Goal: Find specific page/section: Find specific page/section

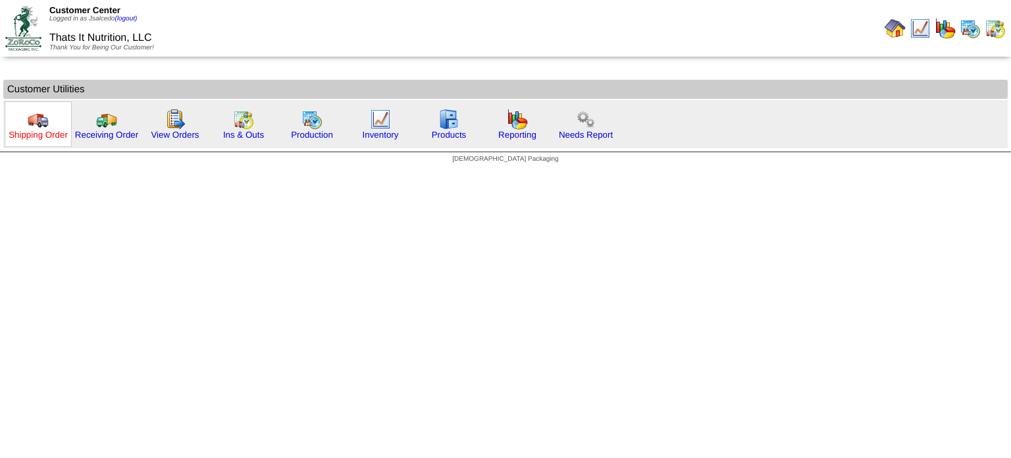
click at [37, 135] on link "Shipping Order" at bounding box center [38, 135] width 59 height 10
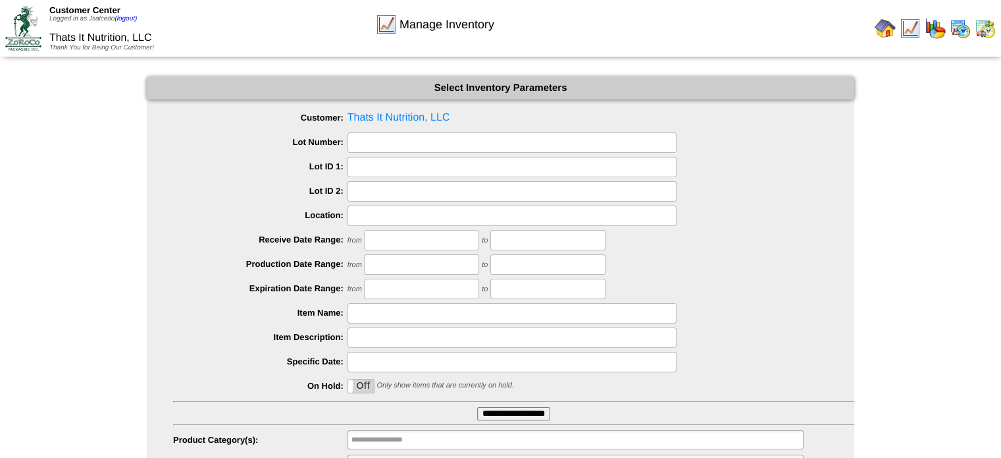
click at [29, 40] on img at bounding box center [23, 28] width 36 height 44
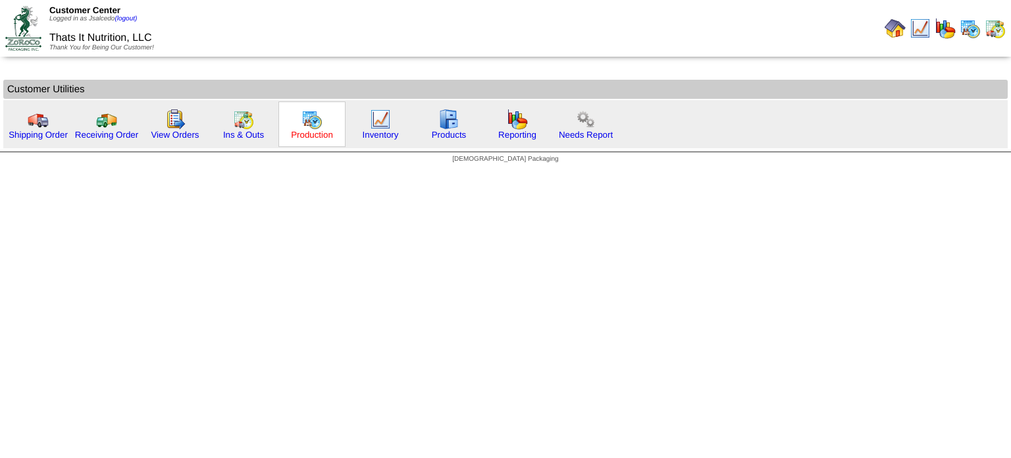
click at [323, 134] on link "Production" at bounding box center [312, 135] width 42 height 10
